Goal: Task Accomplishment & Management: Use online tool/utility

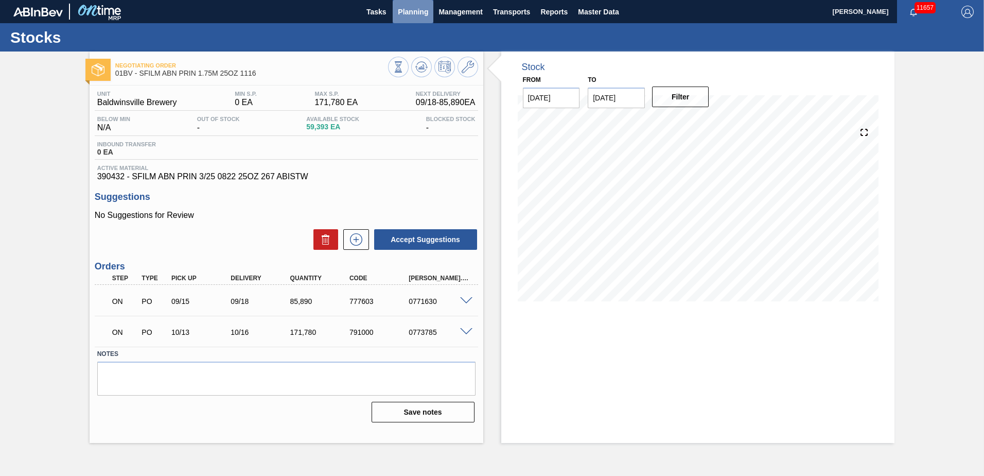
click at [401, 12] on span "Planning" at bounding box center [413, 12] width 30 height 12
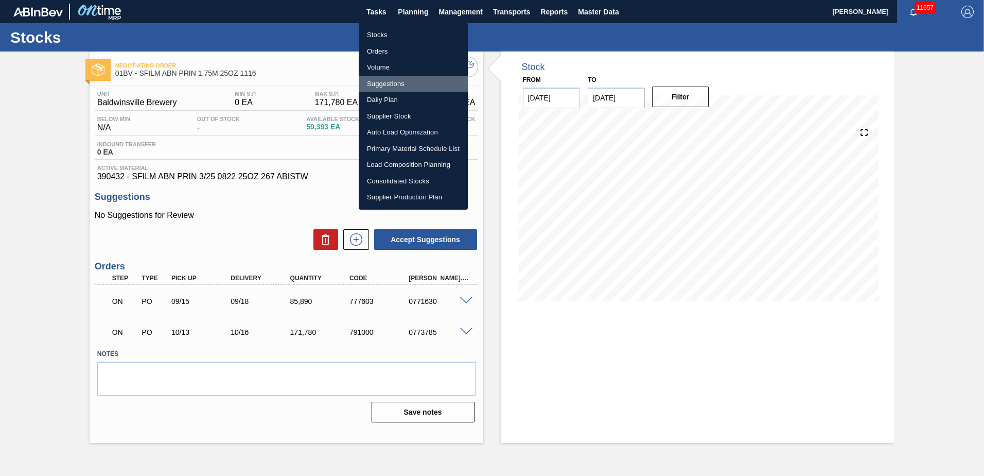
click at [395, 82] on li "Suggestions" at bounding box center [413, 84] width 109 height 16
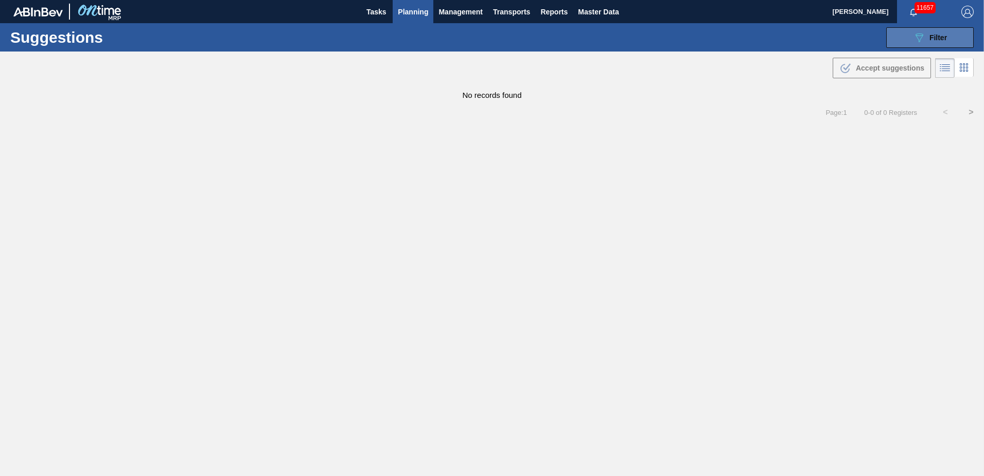
click at [945, 41] on span "Filter" at bounding box center [939, 37] width 18 height 8
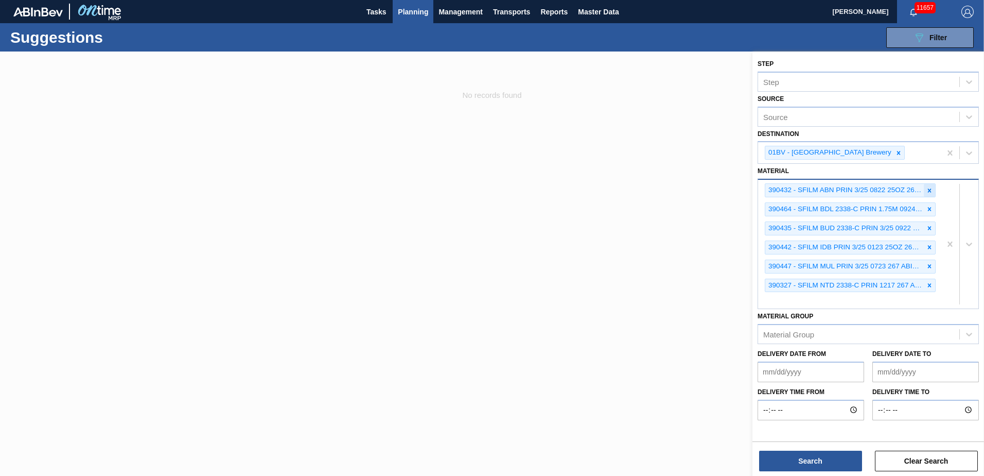
click at [930, 189] on icon at bounding box center [929, 190] width 7 height 7
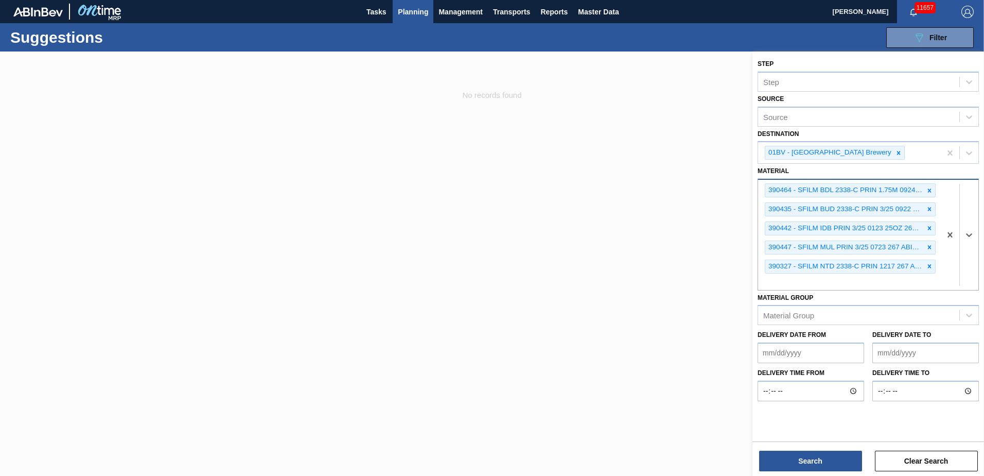
click at [930, 189] on icon at bounding box center [929, 190] width 7 height 7
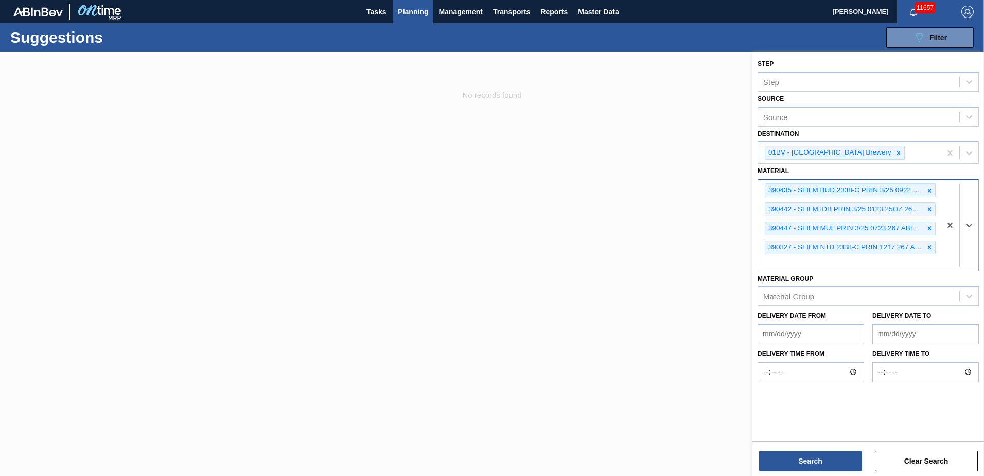
click at [930, 189] on icon at bounding box center [929, 190] width 7 height 7
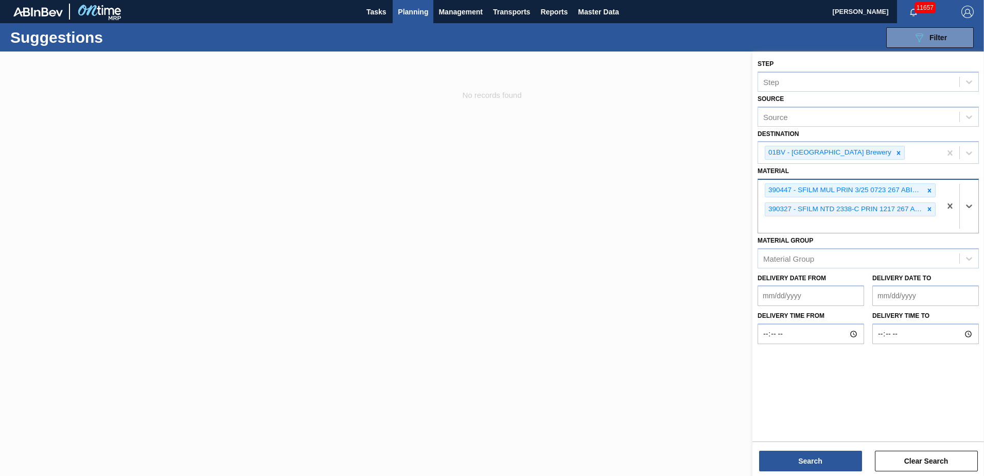
click at [930, 189] on icon at bounding box center [929, 190] width 7 height 7
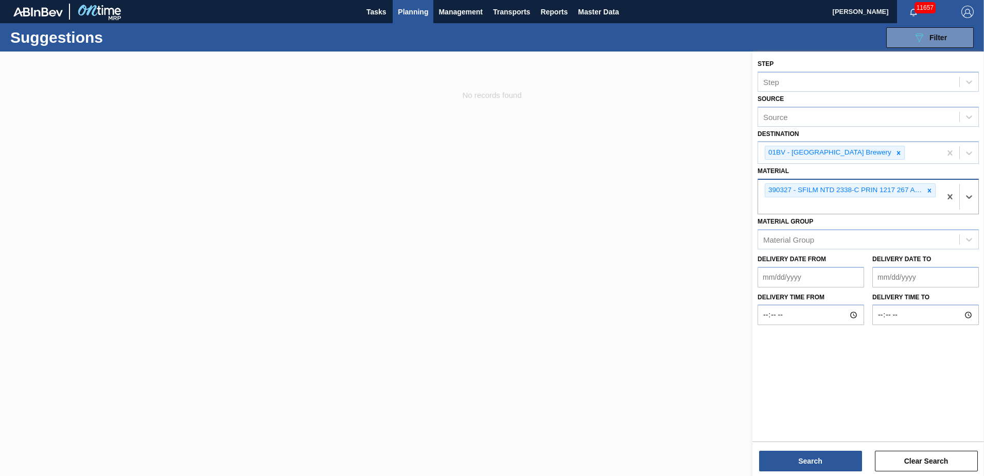
click at [930, 189] on icon at bounding box center [929, 190] width 7 height 7
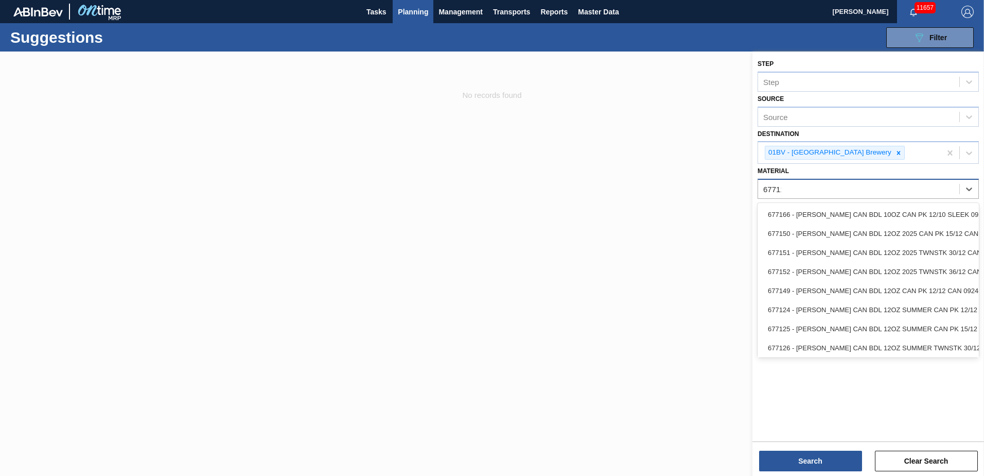
type input "677110"
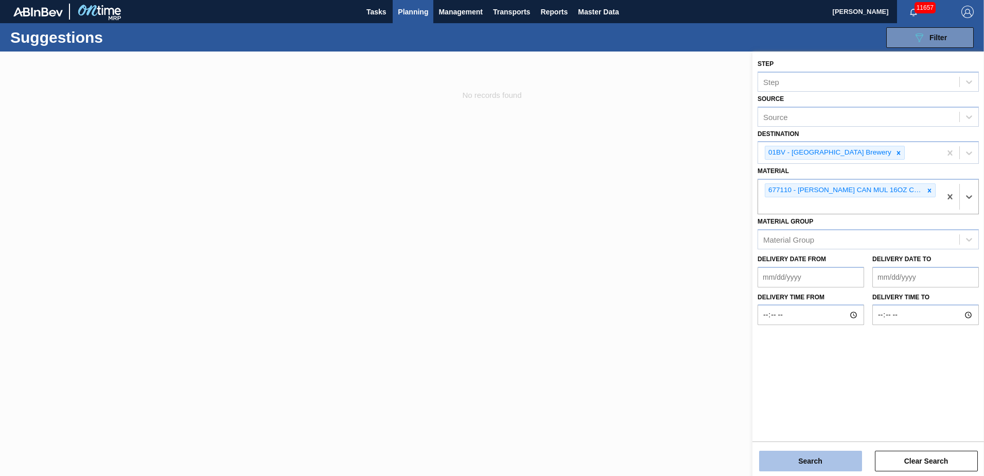
click at [786, 467] on button "Search" at bounding box center [810, 460] width 103 height 21
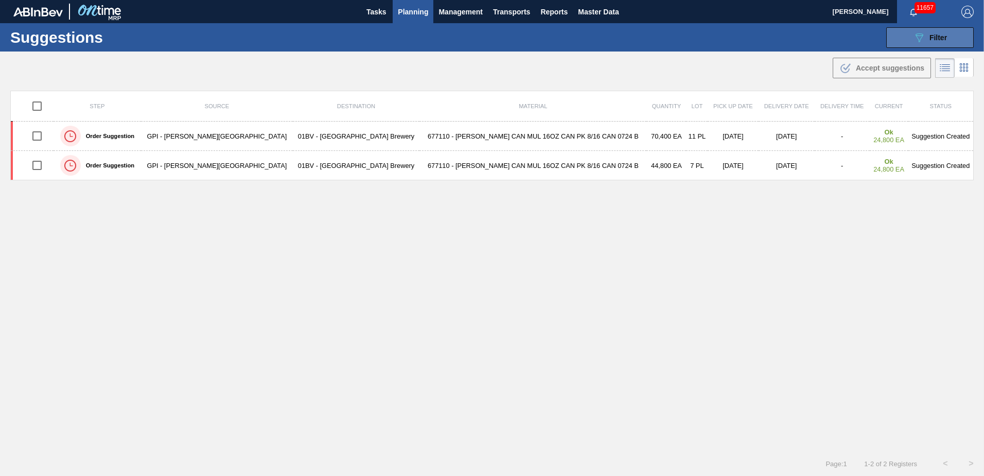
drag, startPoint x: 921, startPoint y: 31, endPoint x: 911, endPoint y: 42, distance: 14.6
click at [921, 31] on icon "089F7B8B-B2A5-4AFE-B5C0-19BA573D28AC" at bounding box center [919, 37] width 12 height 12
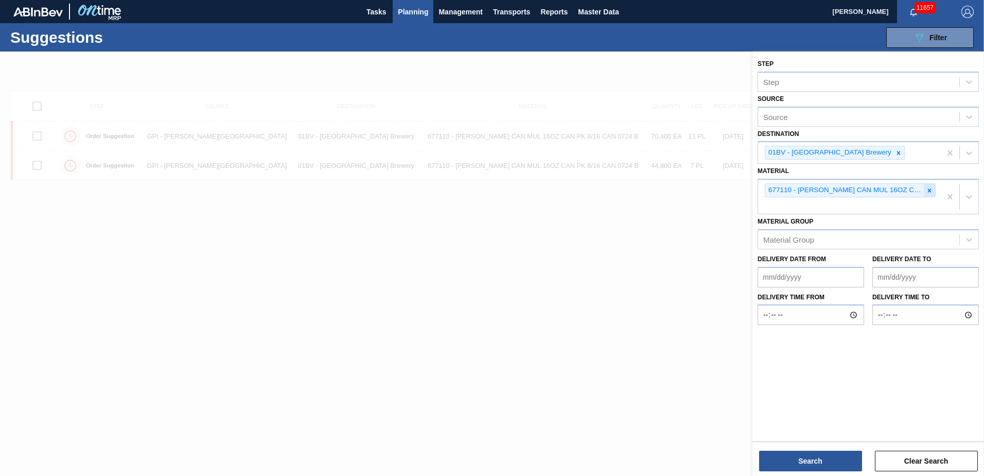
click at [928, 189] on icon at bounding box center [929, 190] width 7 height 7
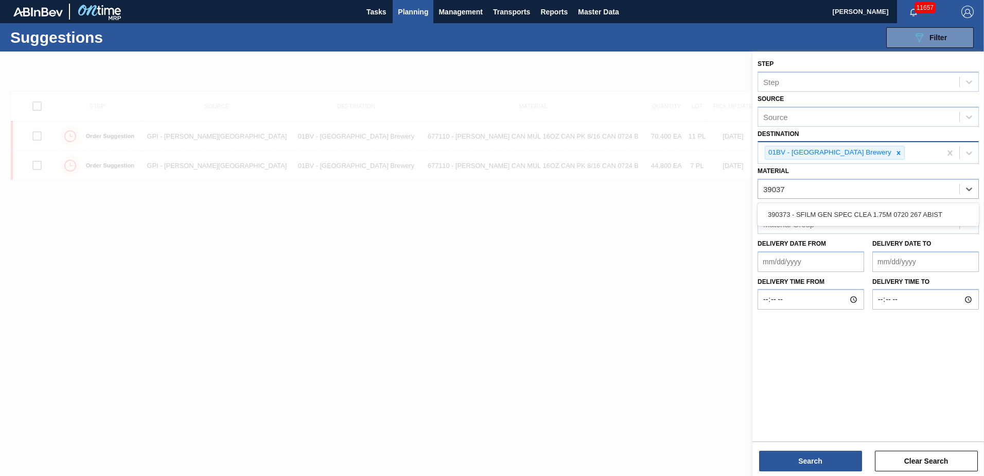
type input "390373"
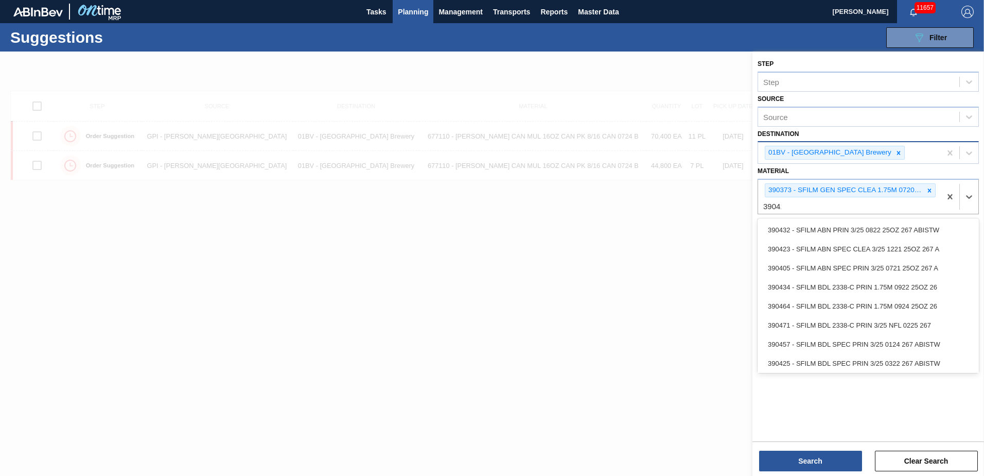
type input "390411"
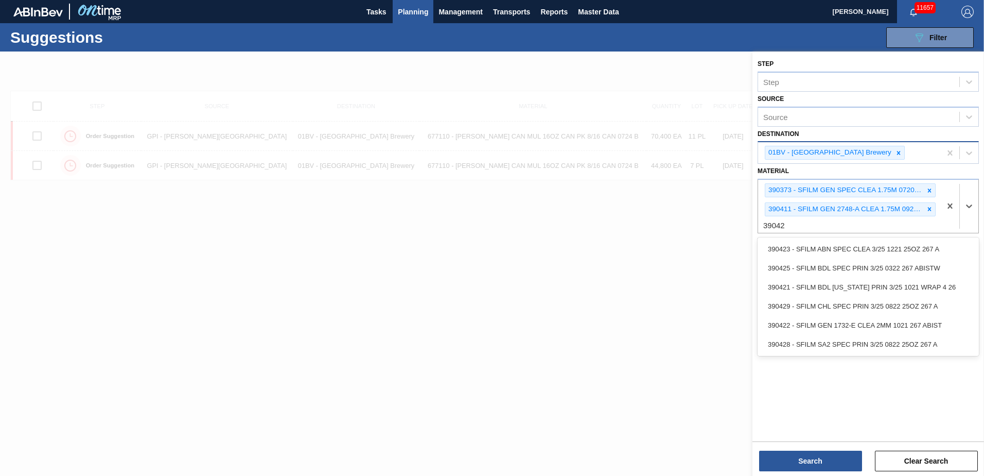
type input "390422"
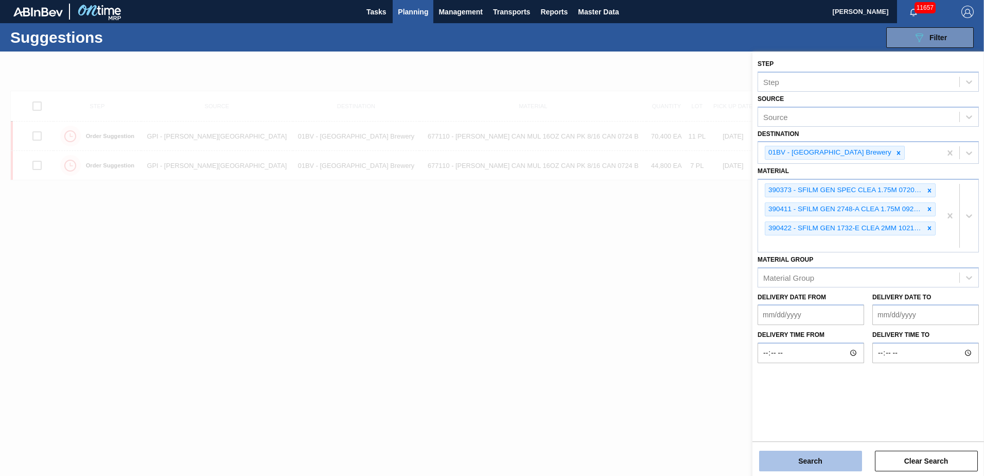
click at [799, 458] on button "Search" at bounding box center [810, 460] width 103 height 21
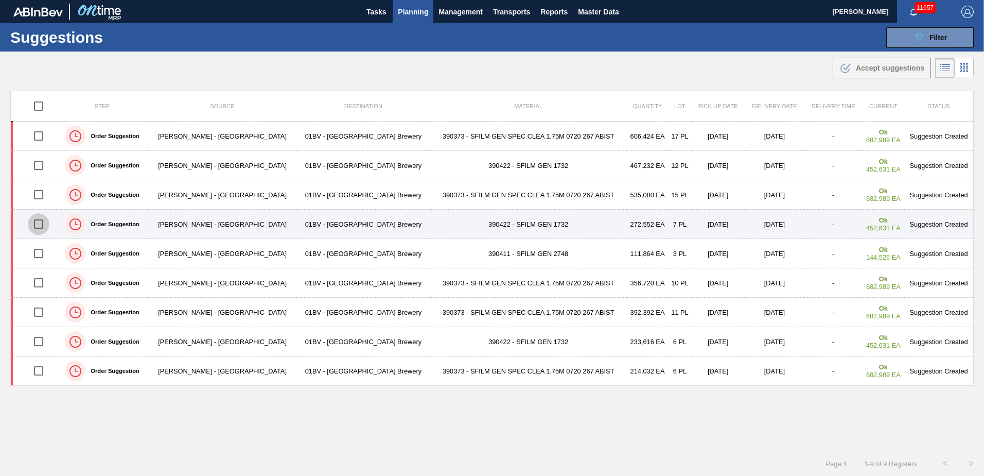
drag, startPoint x: 31, startPoint y: 228, endPoint x: 41, endPoint y: 224, distance: 9.9
click at [31, 228] on input "checkbox" at bounding box center [39, 224] width 22 height 22
click at [41, 224] on input "checkbox" at bounding box center [39, 224] width 22 height 22
click at [40, 222] on input "checkbox" at bounding box center [39, 224] width 22 height 22
checkbox input "true"
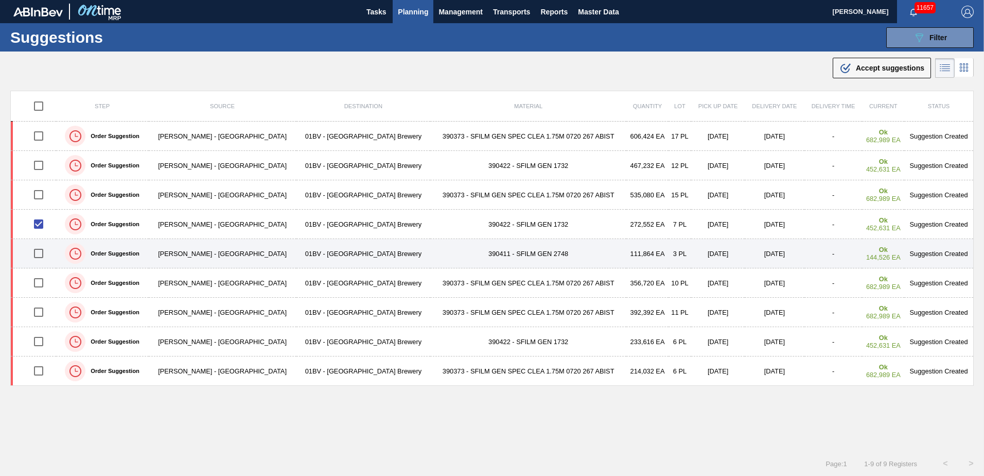
click at [32, 254] on input "checkbox" at bounding box center [39, 253] width 22 height 22
checkbox input "true"
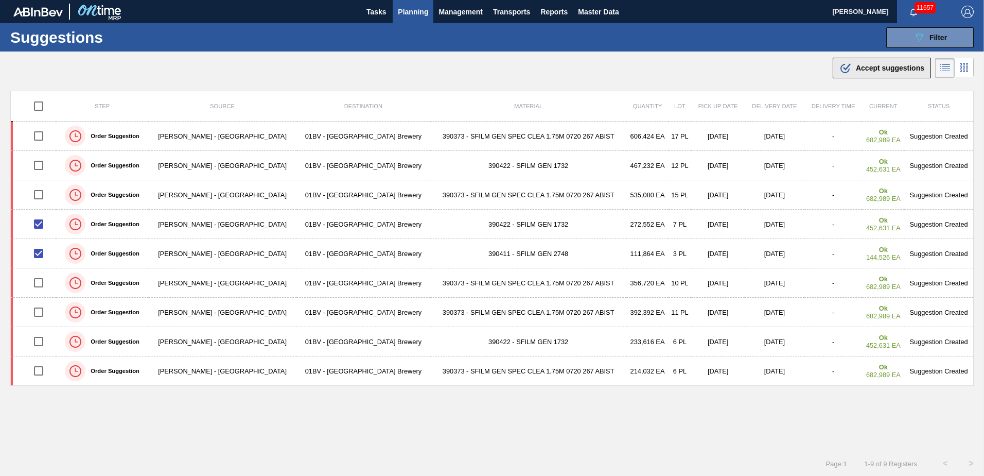
click at [856, 71] on span "Accept suggestions" at bounding box center [890, 68] width 68 height 8
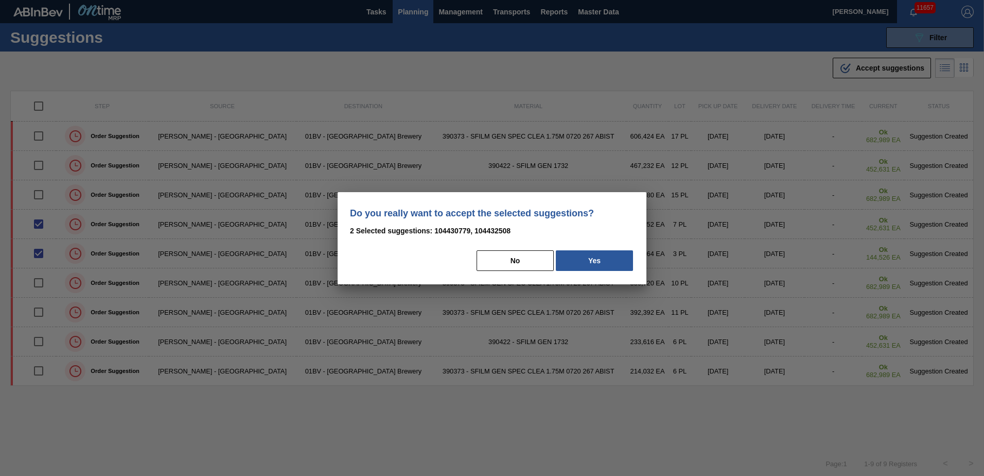
click at [602, 258] on button "Yes" at bounding box center [594, 260] width 77 height 21
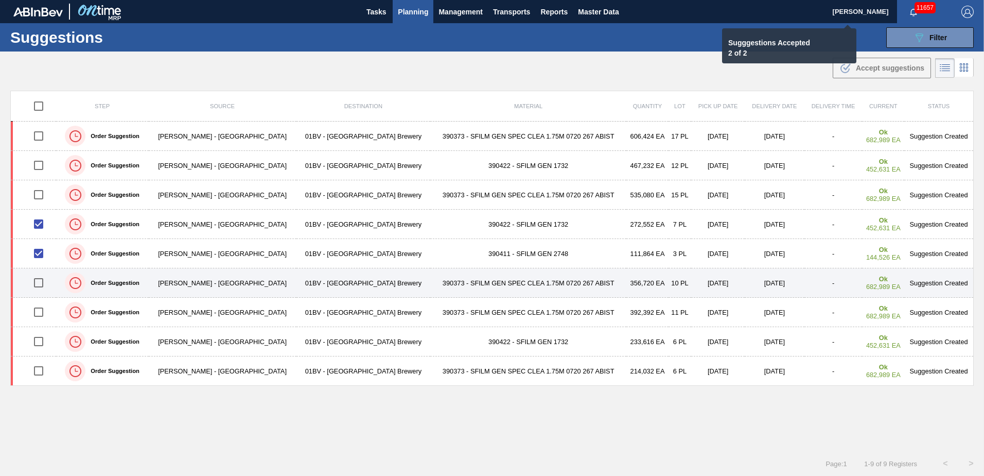
checkbox input "false"
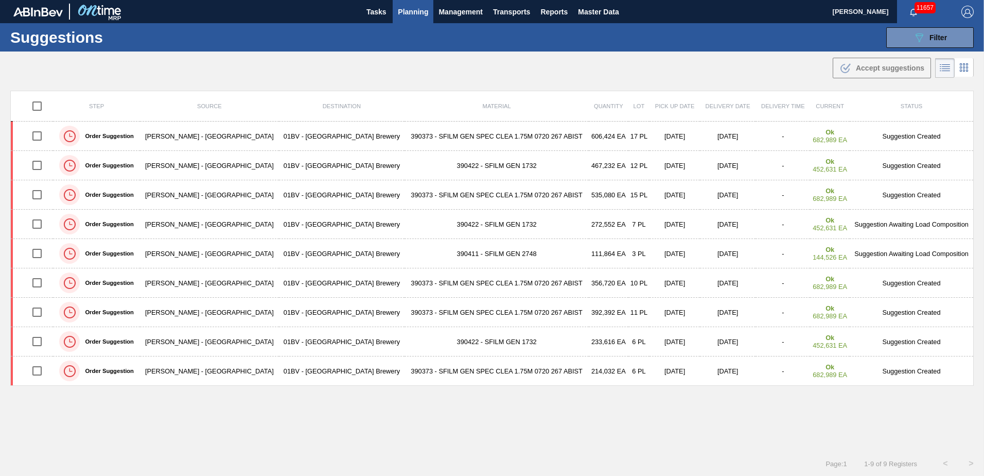
click at [413, 10] on span "Planning" at bounding box center [413, 12] width 30 height 12
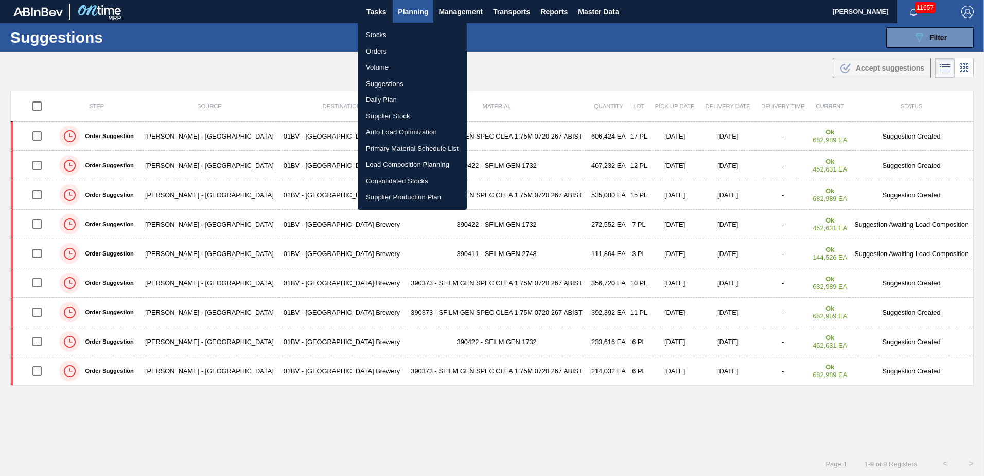
click at [397, 166] on li "Load Composition Planning" at bounding box center [412, 165] width 109 height 16
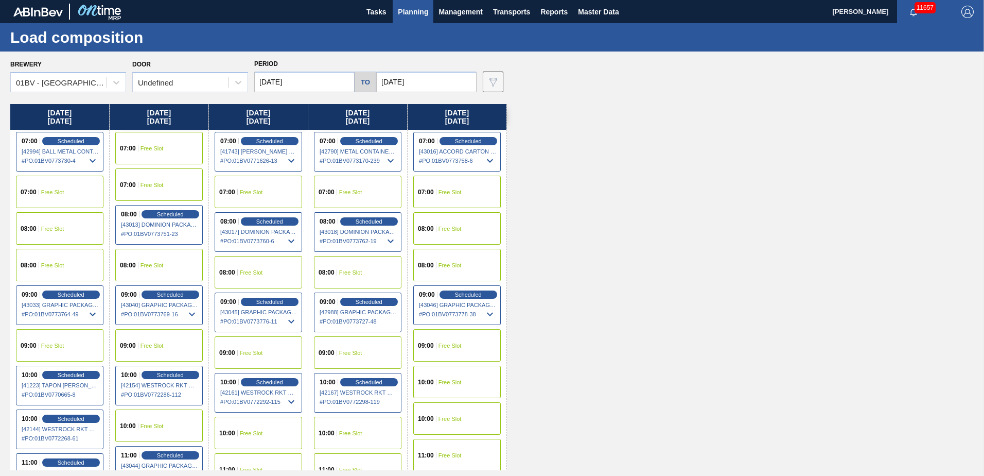
click at [424, 87] on input "[DATE]" at bounding box center [426, 82] width 100 height 21
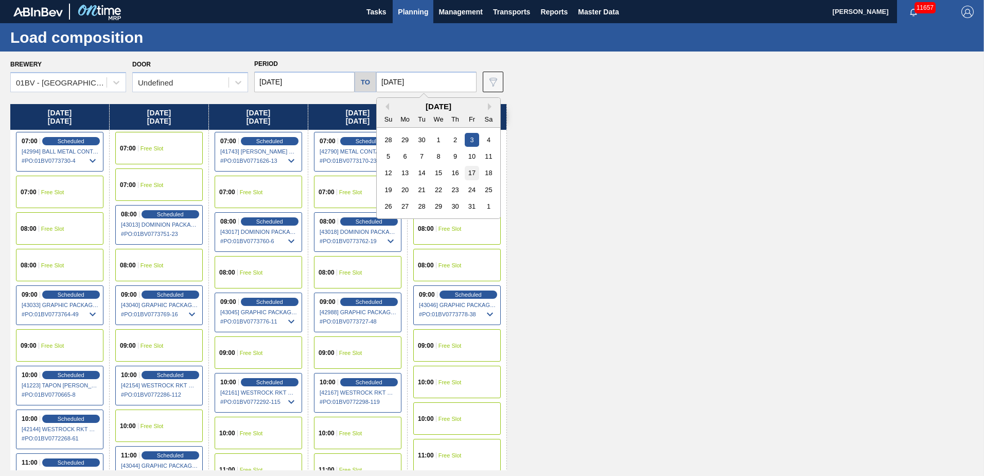
click at [474, 174] on div "17" at bounding box center [472, 173] width 14 height 14
type input "[DATE]"
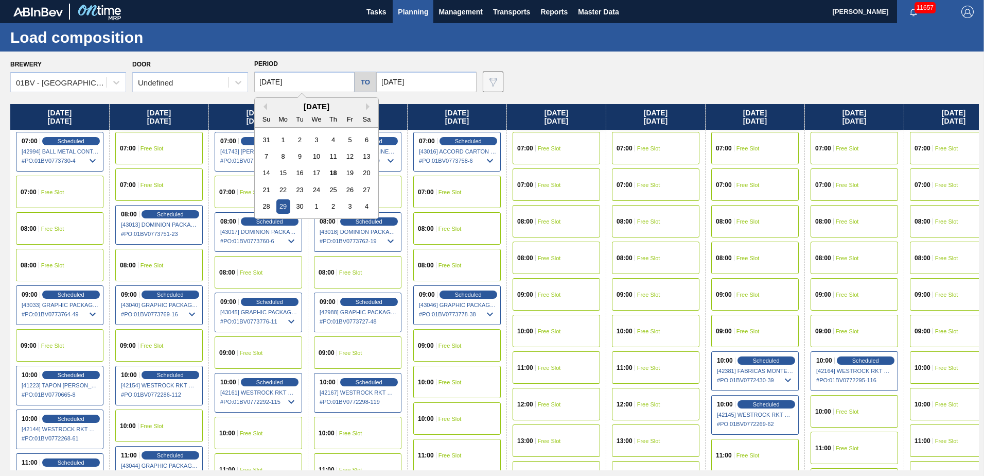
click at [305, 80] on input "[DATE]" at bounding box center [304, 82] width 100 height 21
click at [368, 108] on button "Next Month" at bounding box center [369, 106] width 7 height 7
click at [284, 173] on div "13" at bounding box center [283, 173] width 14 height 14
type input "[DATE]"
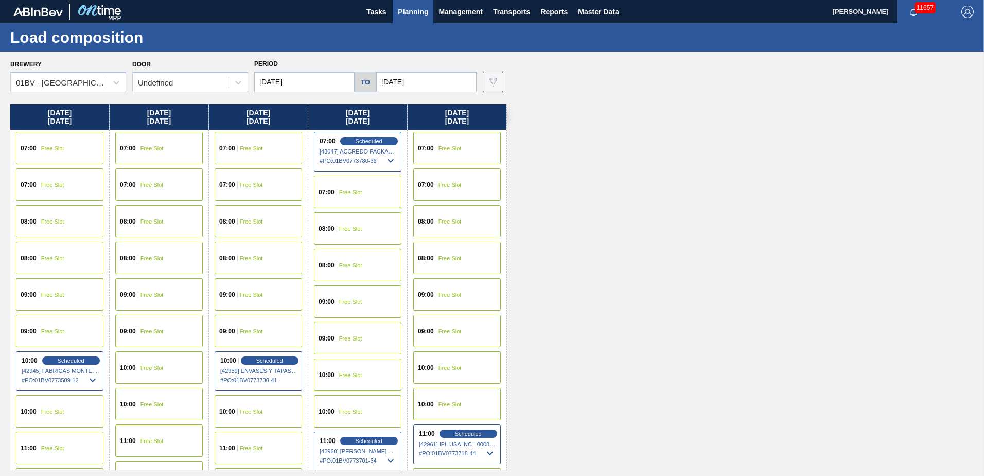
click at [251, 145] on span "Free Slot" at bounding box center [251, 148] width 23 height 6
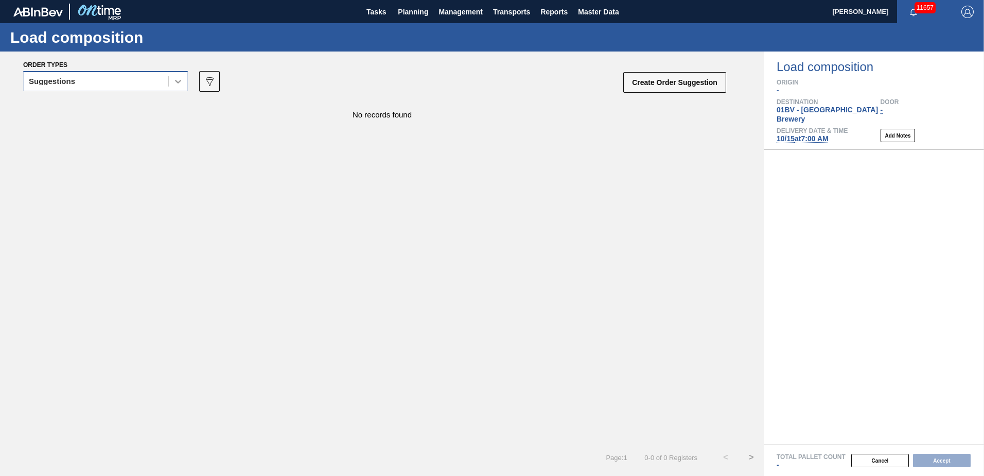
click at [176, 82] on icon at bounding box center [178, 81] width 10 height 10
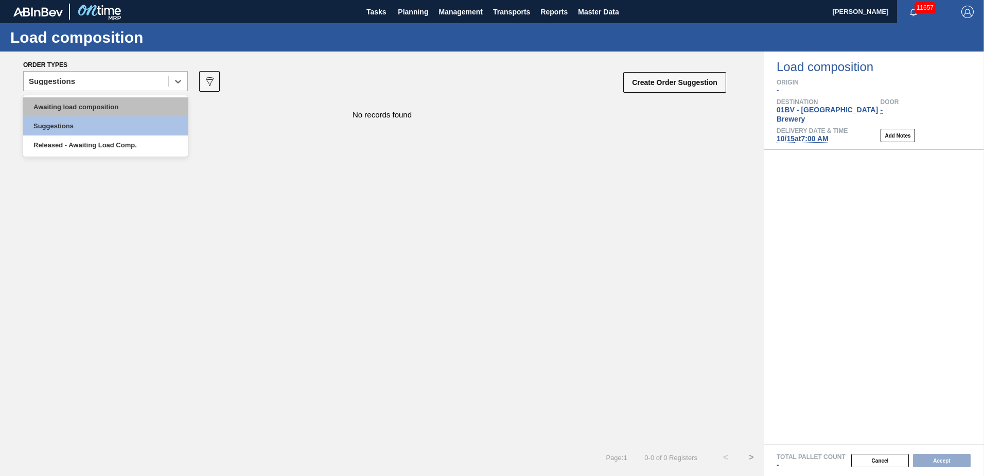
click at [115, 102] on div "Awaiting load composition" at bounding box center [105, 106] width 165 height 19
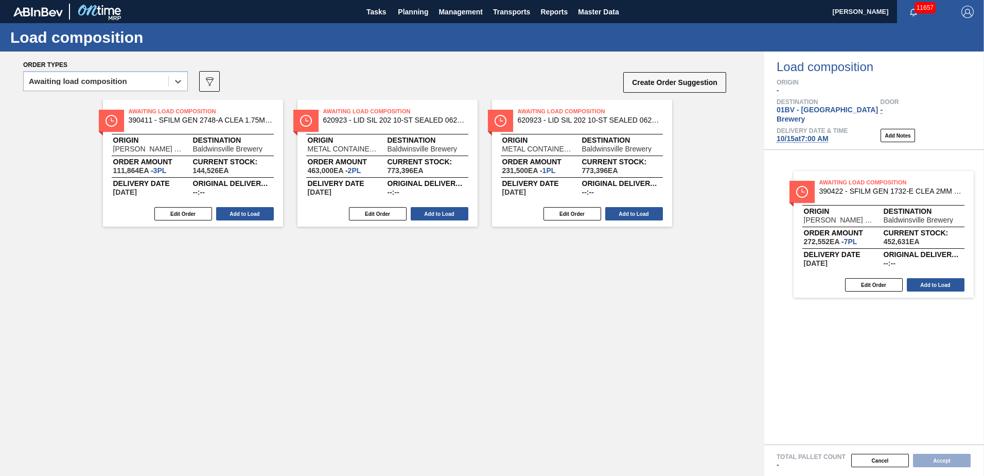
drag, startPoint x: 391, startPoint y: 124, endPoint x: 890, endPoint y: 195, distance: 503.9
click at [890, 195] on div "Order types option Awaiting load composition, selected. Select is focused ,type…" at bounding box center [492, 263] width 984 height 424
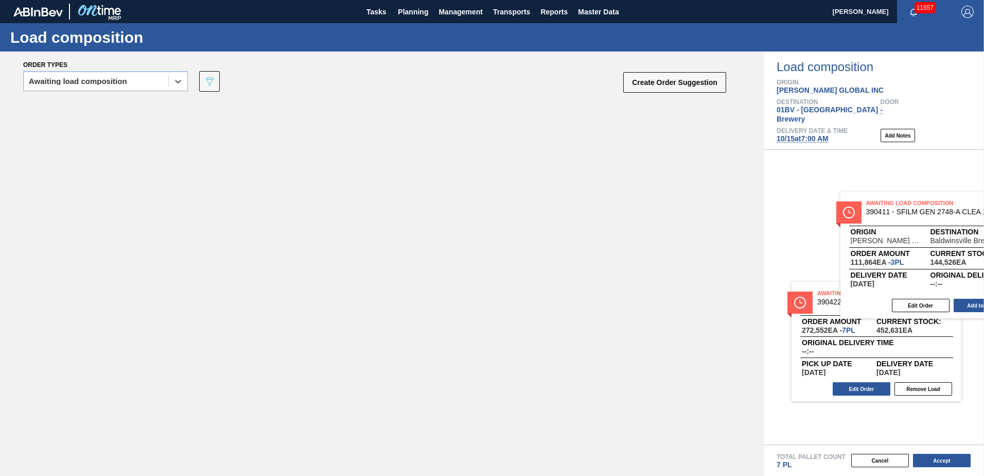
drag, startPoint x: 175, startPoint y: 125, endPoint x: 918, endPoint y: 219, distance: 749.4
click at [918, 219] on div "Order types option Awaiting load composition, selected. Select is focused ,type…" at bounding box center [492, 263] width 984 height 424
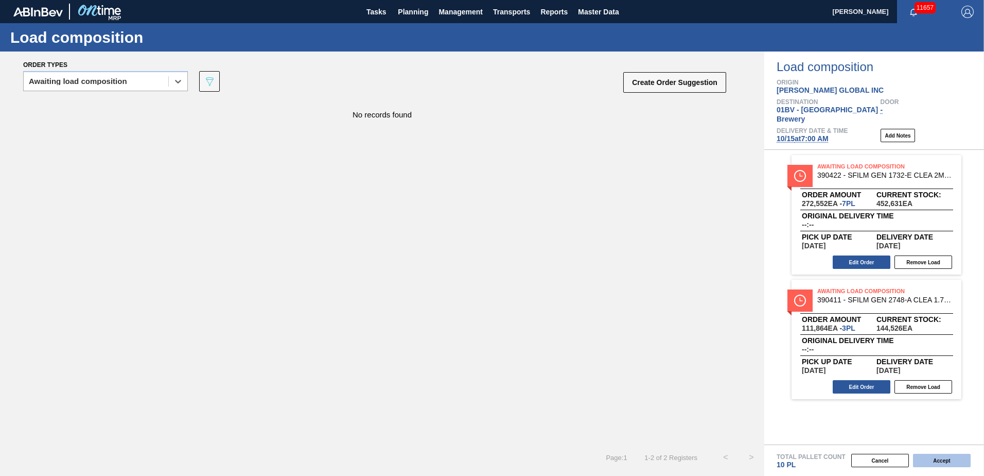
click at [943, 460] on button "Accept" at bounding box center [942, 460] width 58 height 13
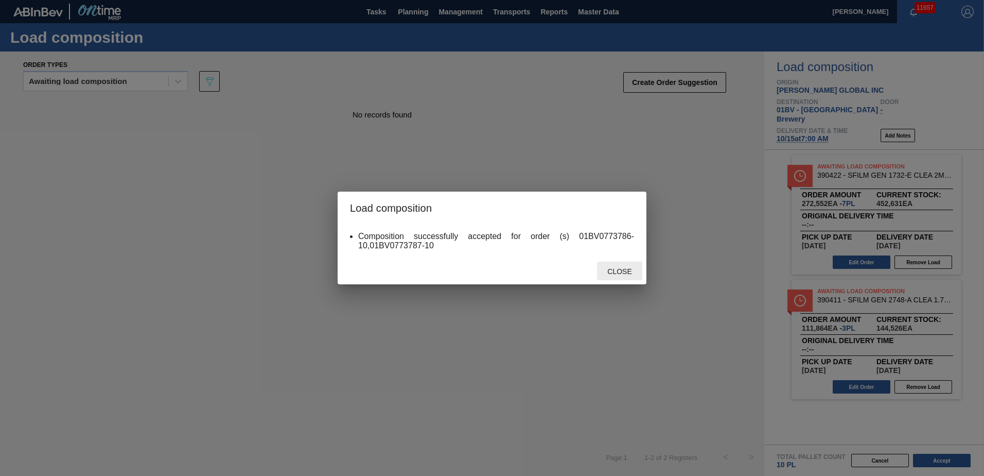
click at [622, 271] on span "Close" at bounding box center [619, 271] width 41 height 8
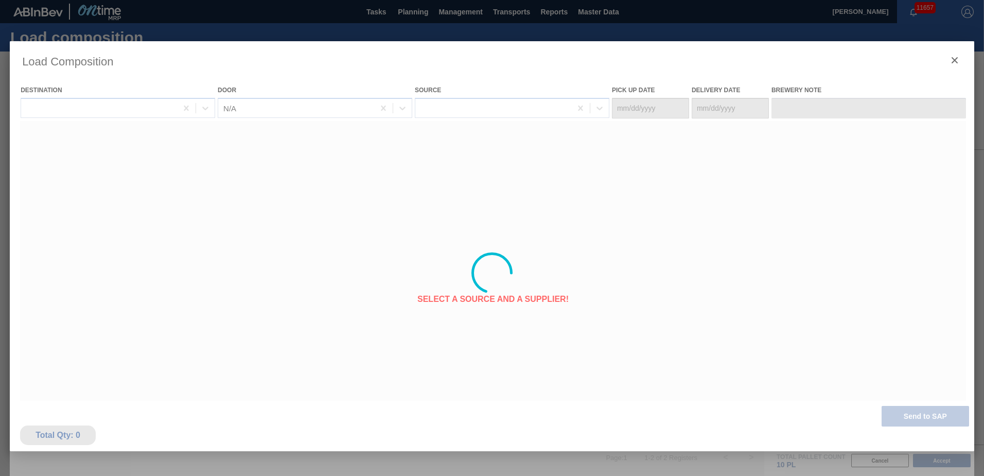
type Date "[DATE]"
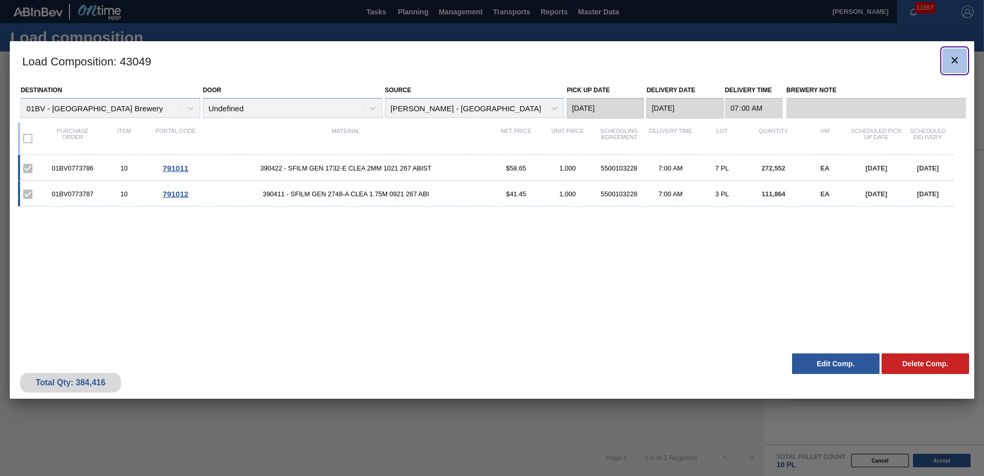
click at [954, 59] on icon "botão de ícone" at bounding box center [955, 60] width 6 height 6
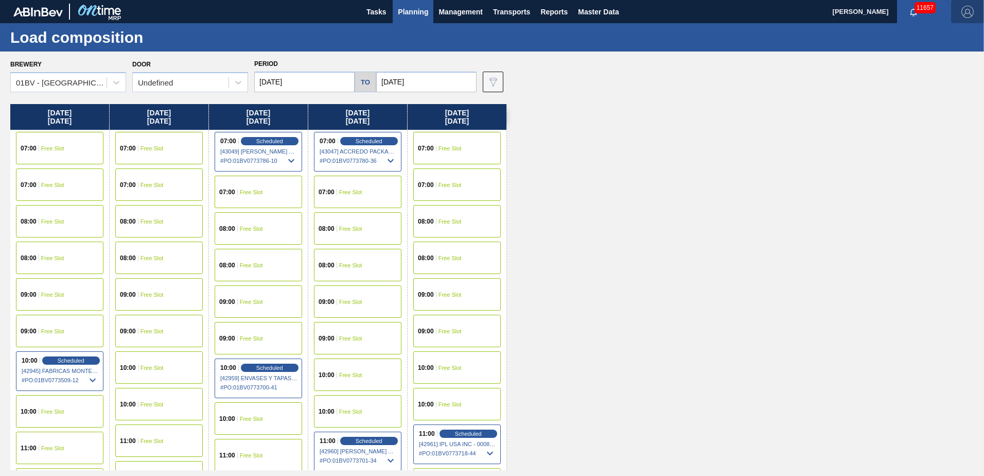
click at [968, 12] on img "button" at bounding box center [968, 12] width 12 height 12
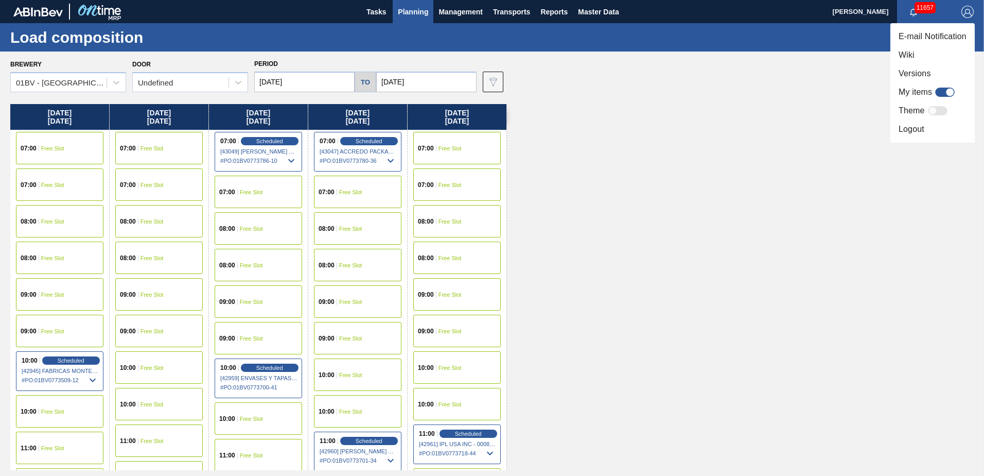
click at [909, 127] on li "Logout" at bounding box center [933, 129] width 84 height 19
